Goal: Subscribe to service/newsletter

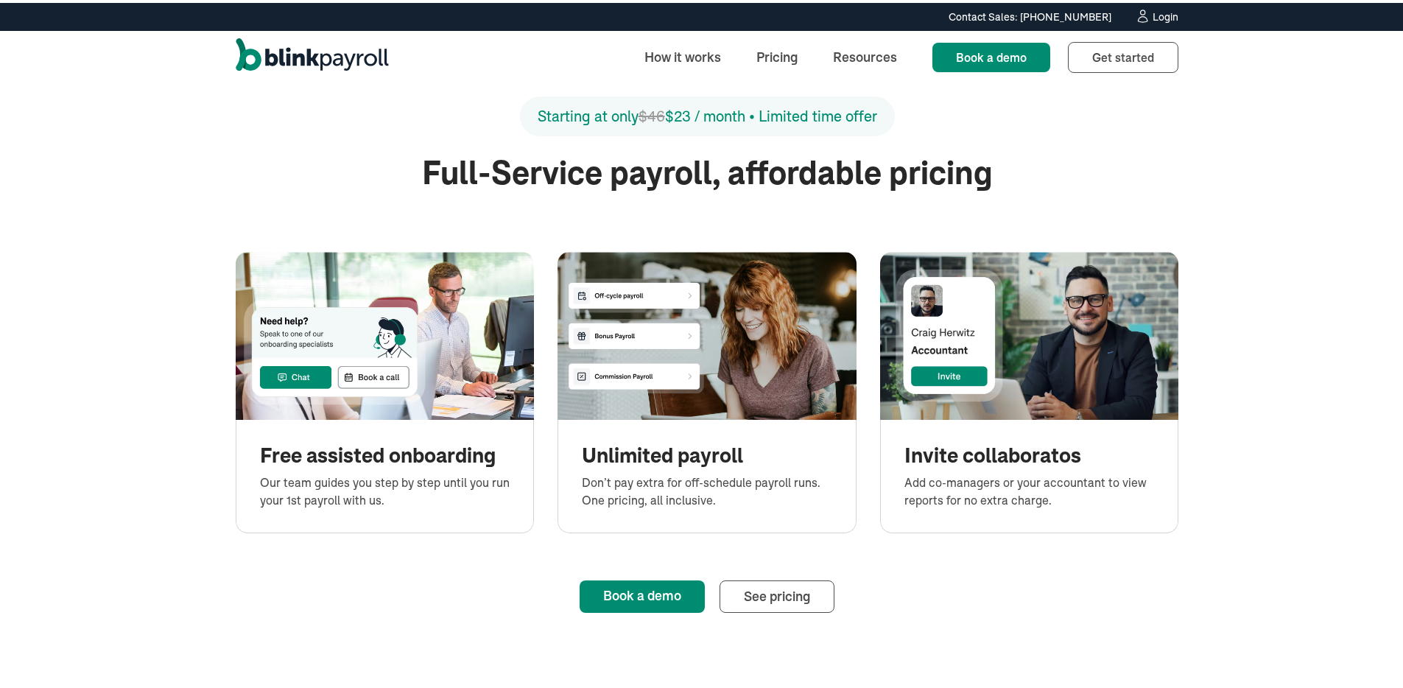
click at [706, 143] on div "Starting at only $46 $23 / month • Limited time offer" at bounding box center [707, 122] width 943 height 57
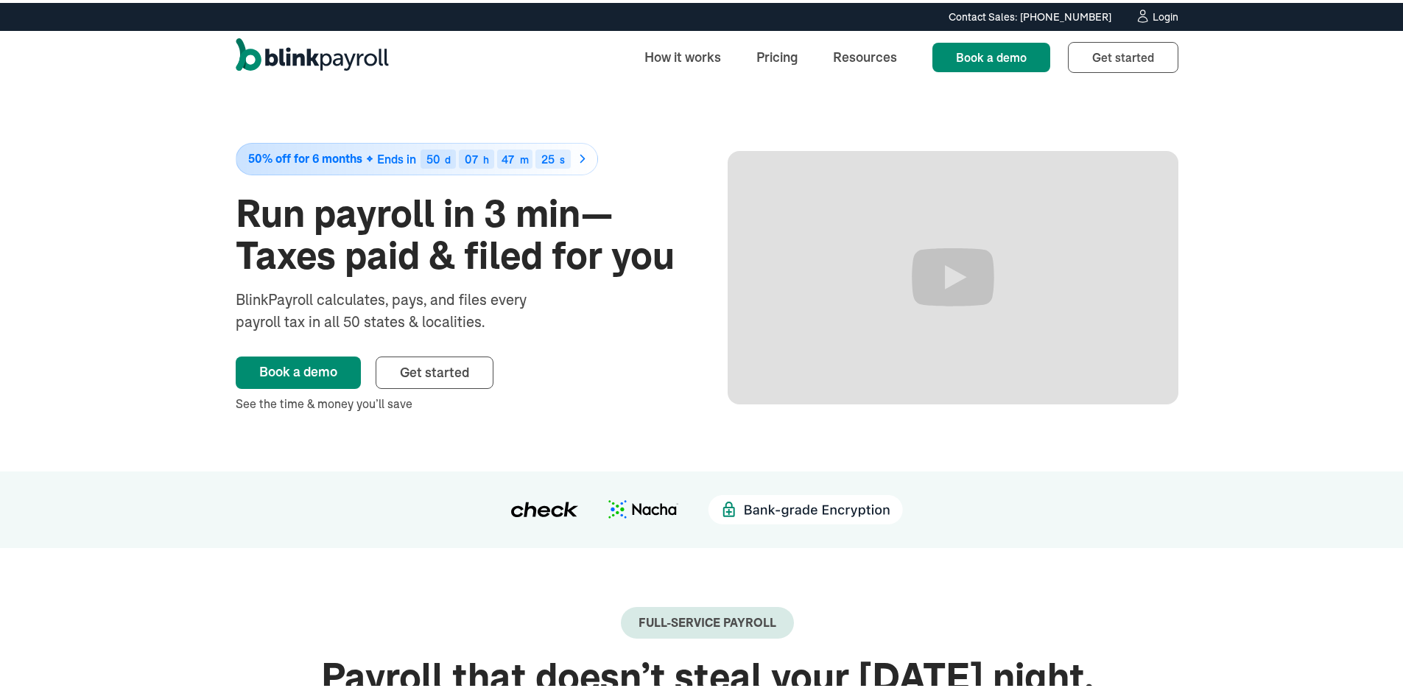
click at [638, 510] on img at bounding box center [643, 506] width 70 height 18
click at [418, 372] on span "Get started" at bounding box center [434, 369] width 69 height 17
click at [67, 197] on div "50% off for 6 months Ends in 50 d 07 h 47 m 12 s Run payroll in 3 min—Taxes pai…" at bounding box center [707, 274] width 1414 height 387
click at [618, 105] on div "50% off for 6 months Ends in 50 d 07 h 47 m 08 s Run payroll in 3 min—Taxes pai…" at bounding box center [707, 274] width 943 height 387
click at [619, 250] on h1 "Run payroll in 3 min—Taxes paid & filed for you" at bounding box center [461, 232] width 451 height 84
